Goal: Find specific page/section: Find specific page/section

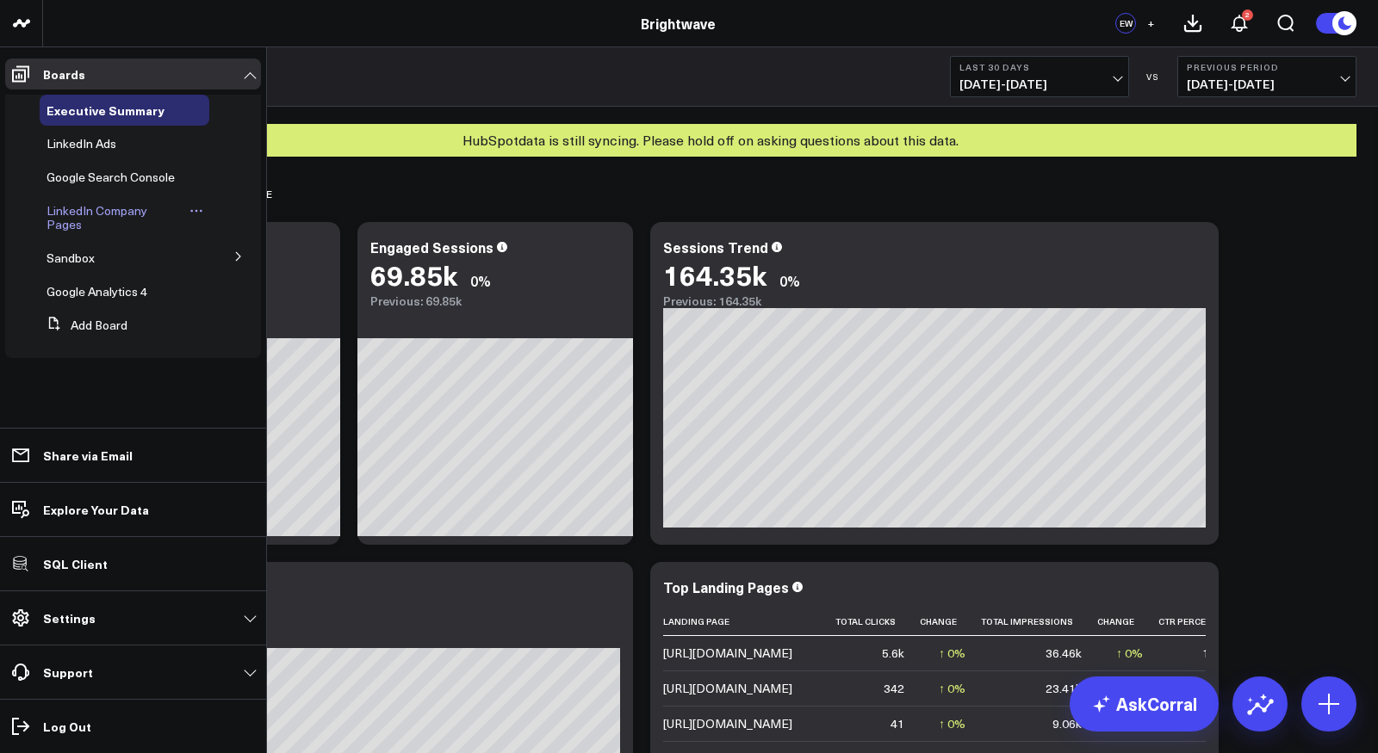
scroll to position [63, 0]
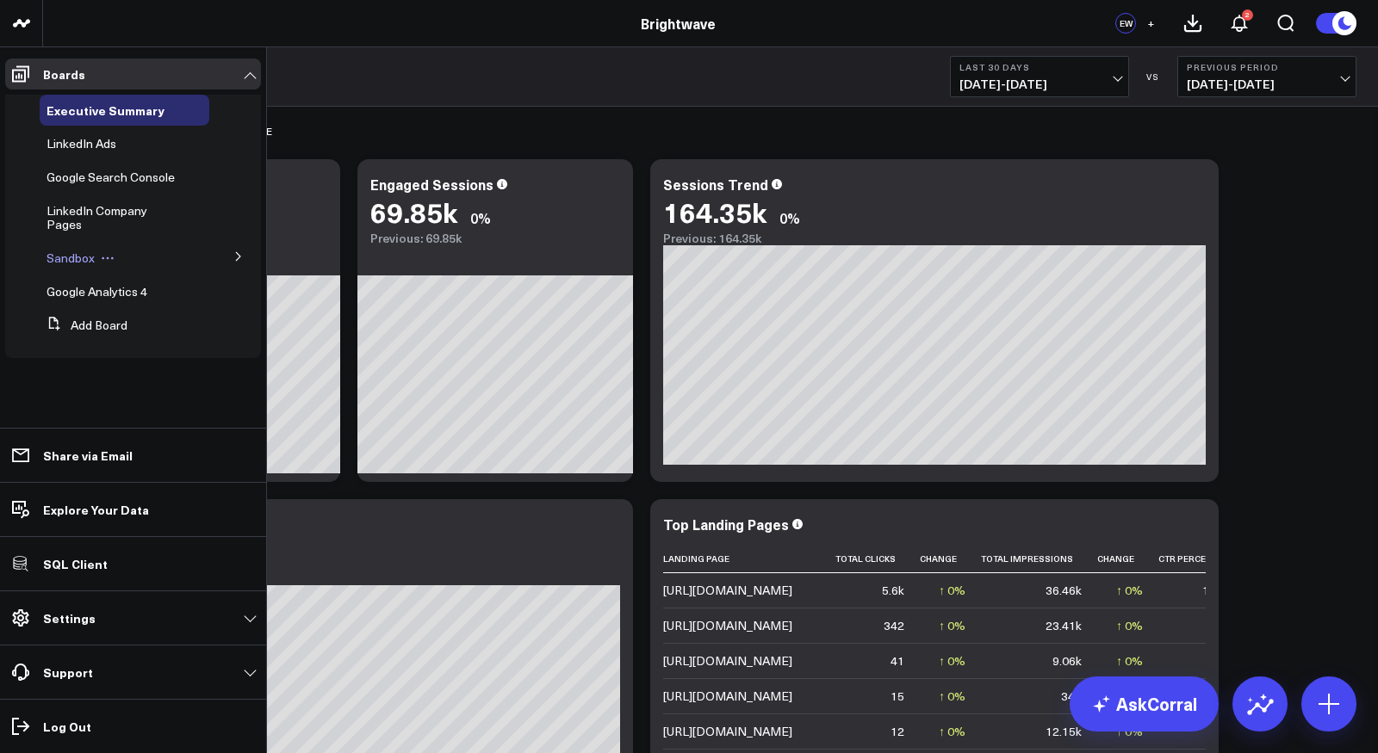
click at [83, 251] on span "Sandbox" at bounding box center [70, 258] width 48 height 16
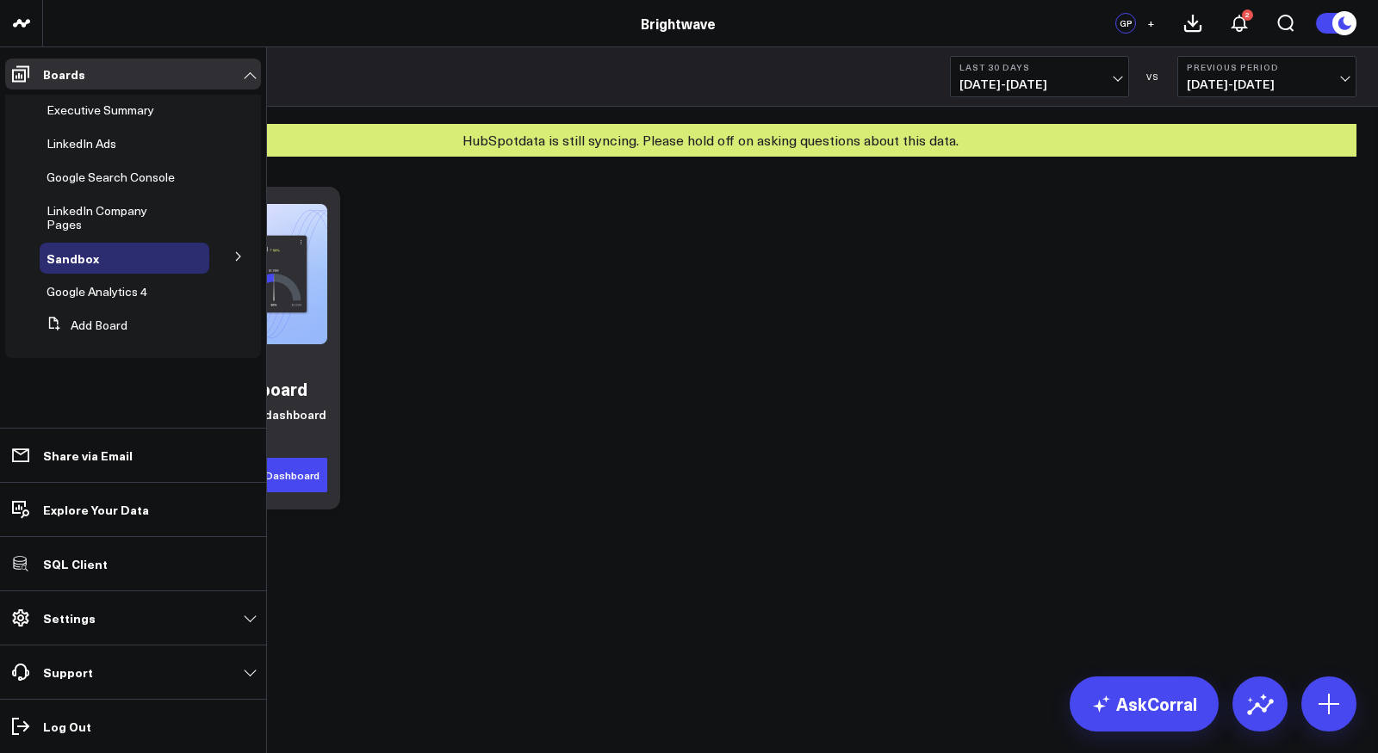
click at [234, 251] on icon at bounding box center [238, 256] width 10 height 10
click at [78, 281] on span "Google Ads" at bounding box center [88, 289] width 62 height 16
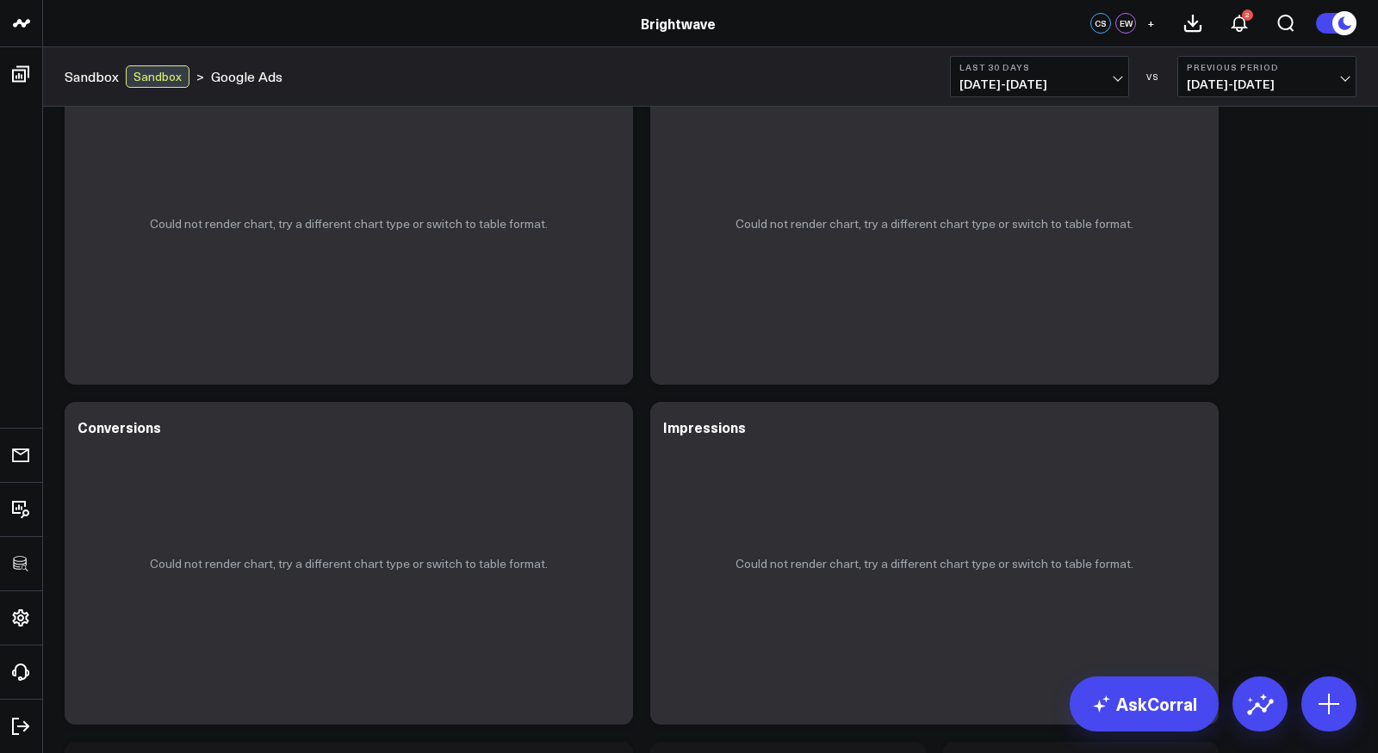
scroll to position [941, 0]
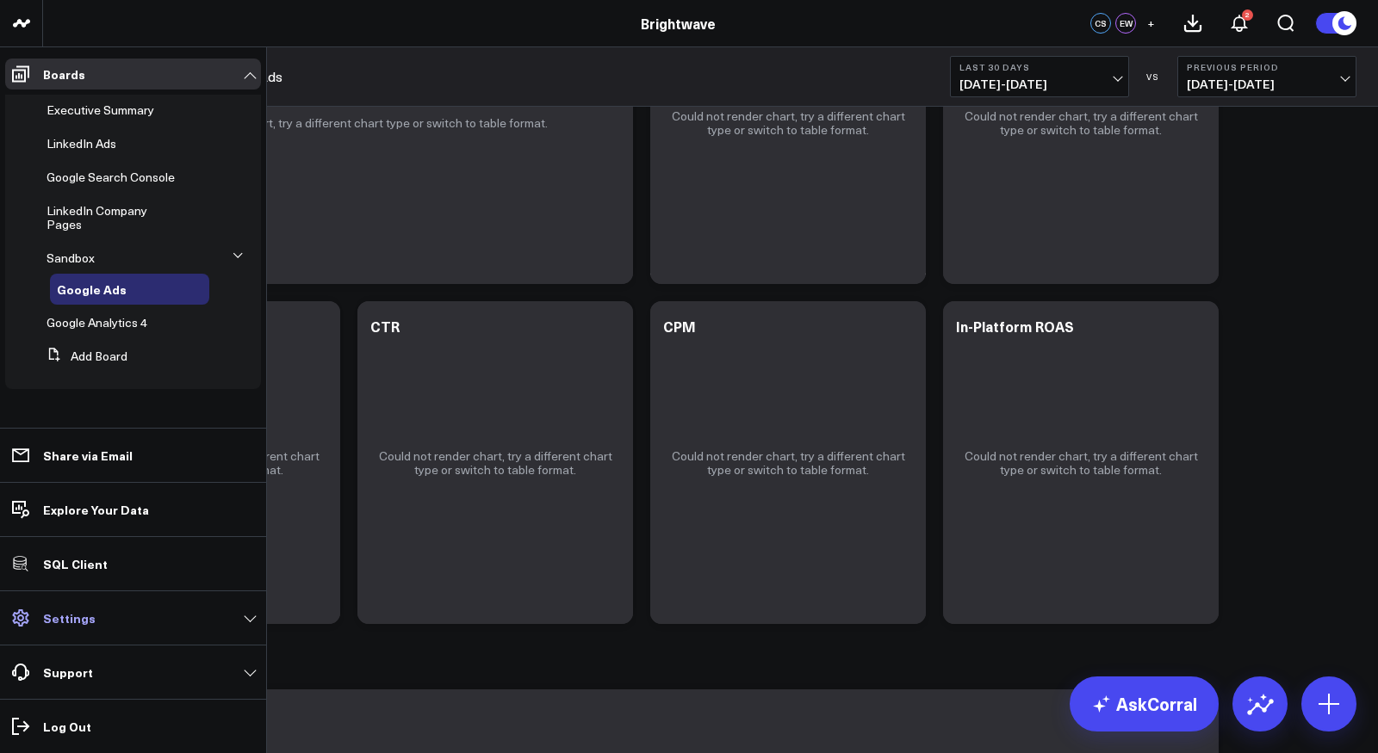
click at [111, 618] on link "Settings" at bounding box center [133, 618] width 256 height 31
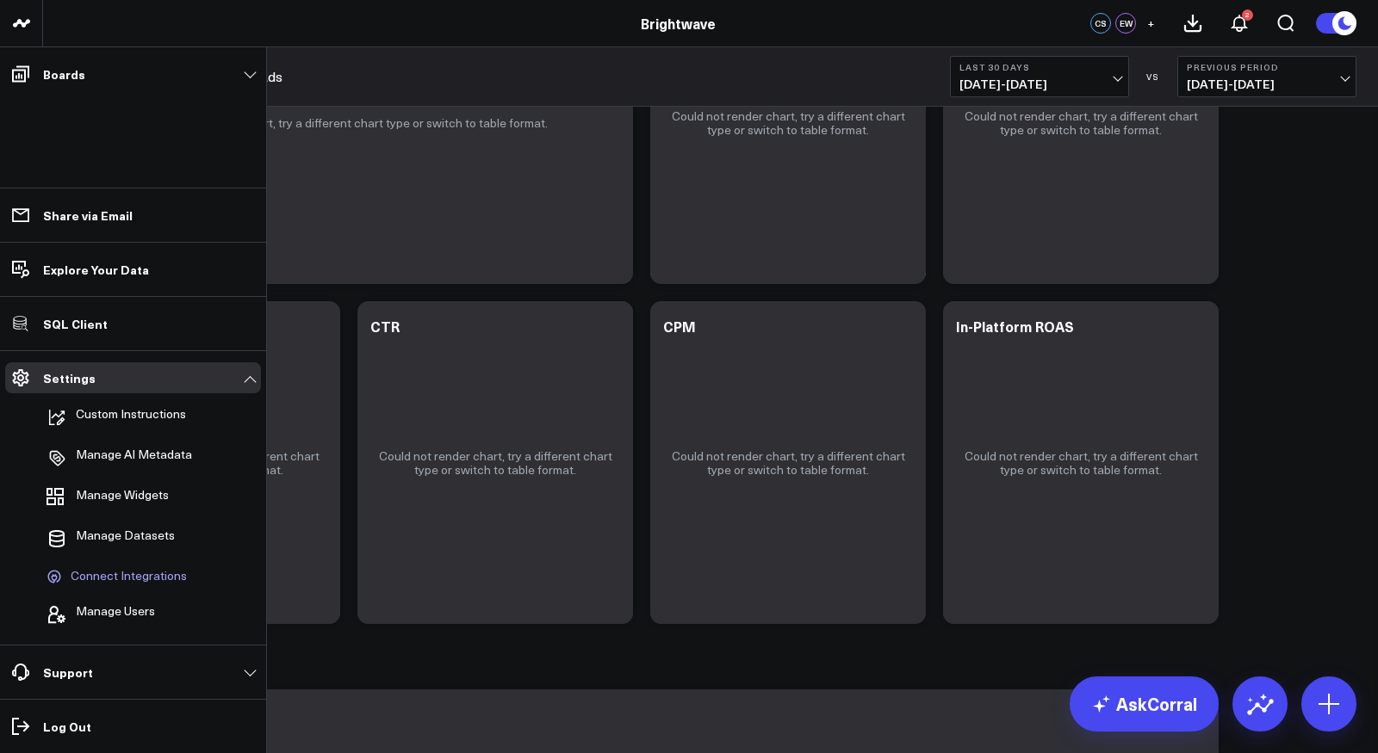
click at [122, 579] on span "Connect Integrations" at bounding box center [129, 576] width 116 height 15
